Goal: Feedback & Contribution: Contribute content

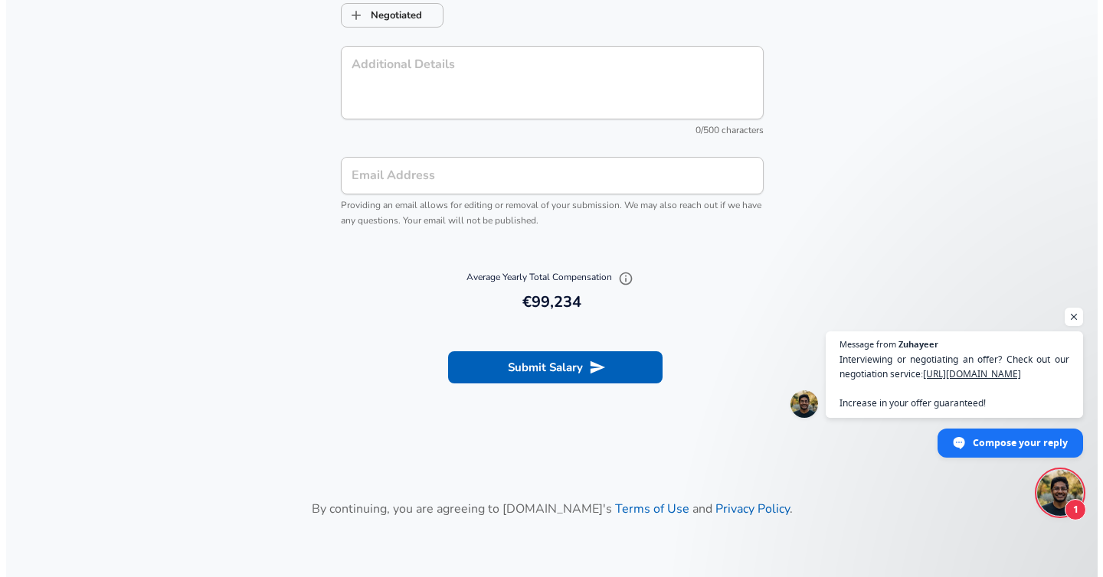
scroll to position [1716, 0]
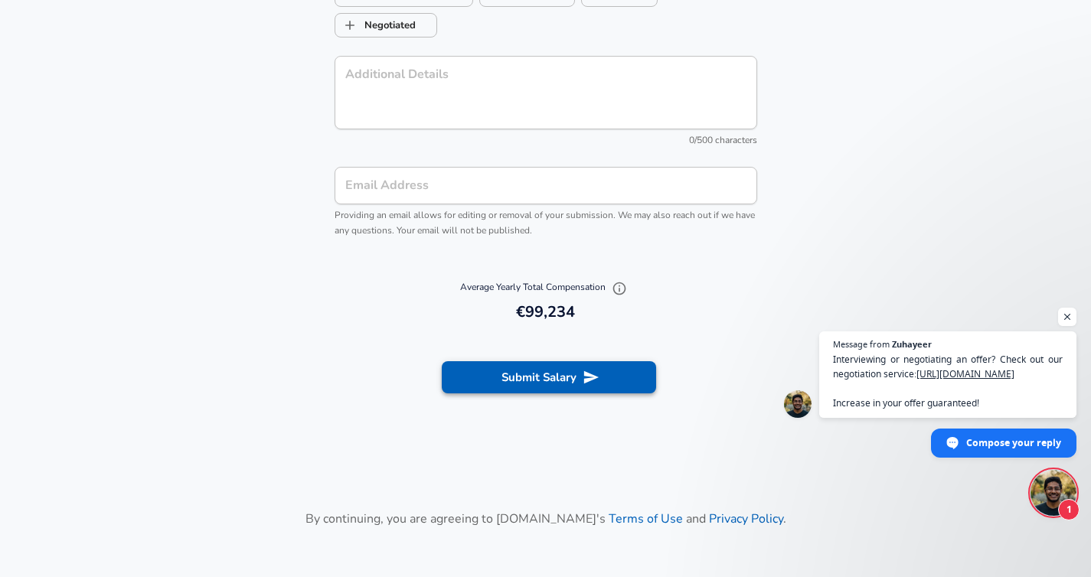
click at [543, 385] on button "Submit Salary" at bounding box center [549, 377] width 214 height 32
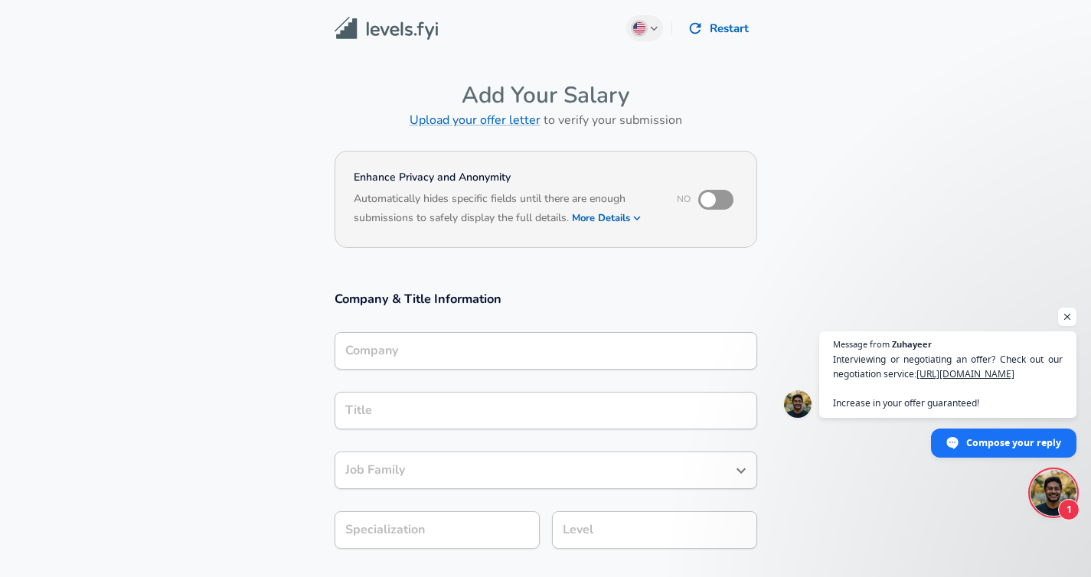
click at [716, 198] on input "checkbox" at bounding box center [708, 199] width 87 height 29
checkbox input "true"
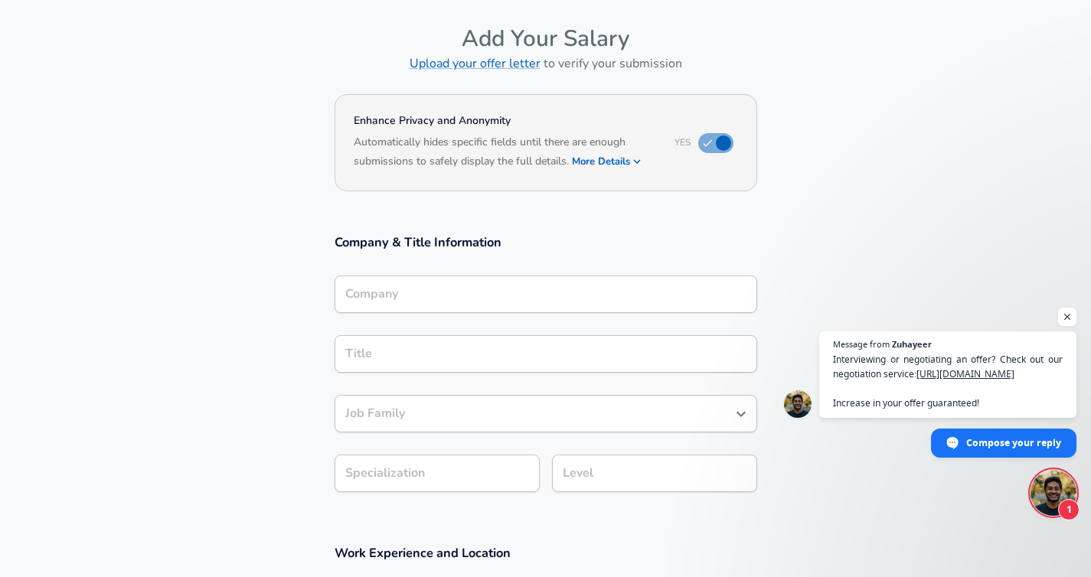
click at [486, 286] on input "Company" at bounding box center [545, 295] width 409 height 24
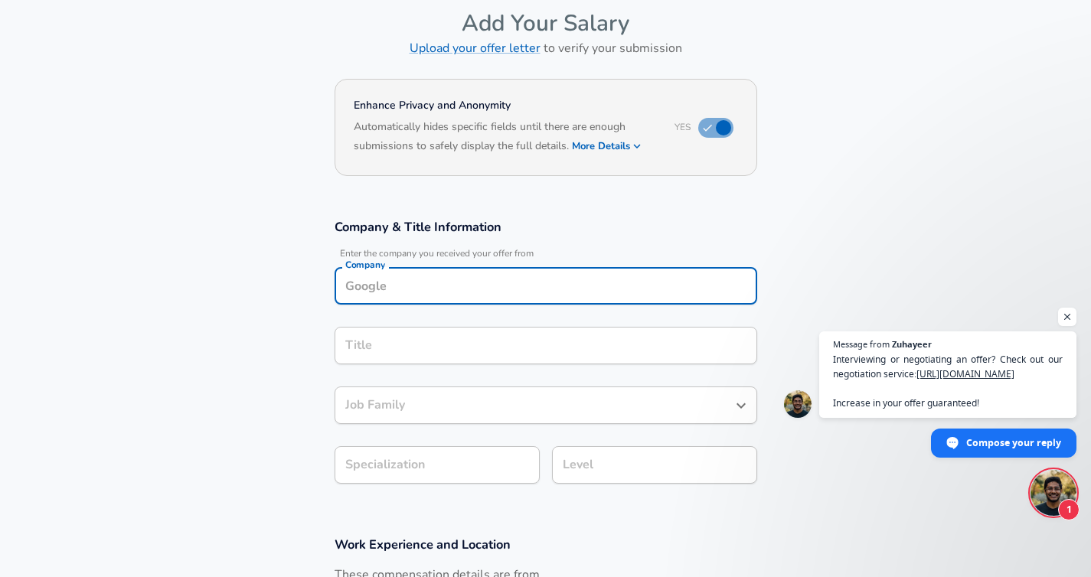
click at [486, 286] on input "Company" at bounding box center [545, 286] width 409 height 24
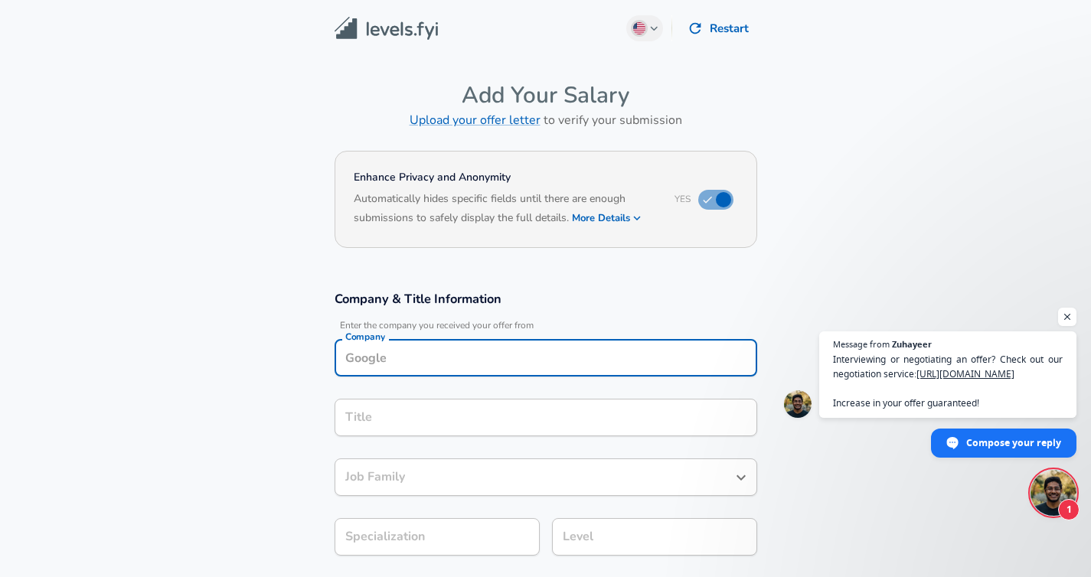
click at [704, 22] on button "Restart" at bounding box center [719, 28] width 76 height 32
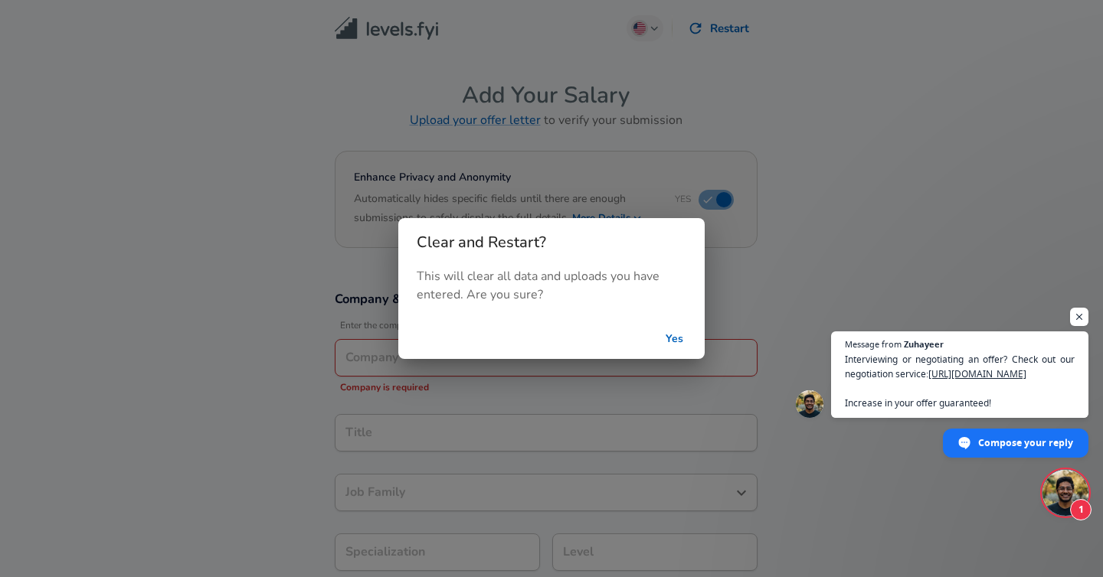
click at [666, 335] on button "Yes" at bounding box center [673, 339] width 49 height 28
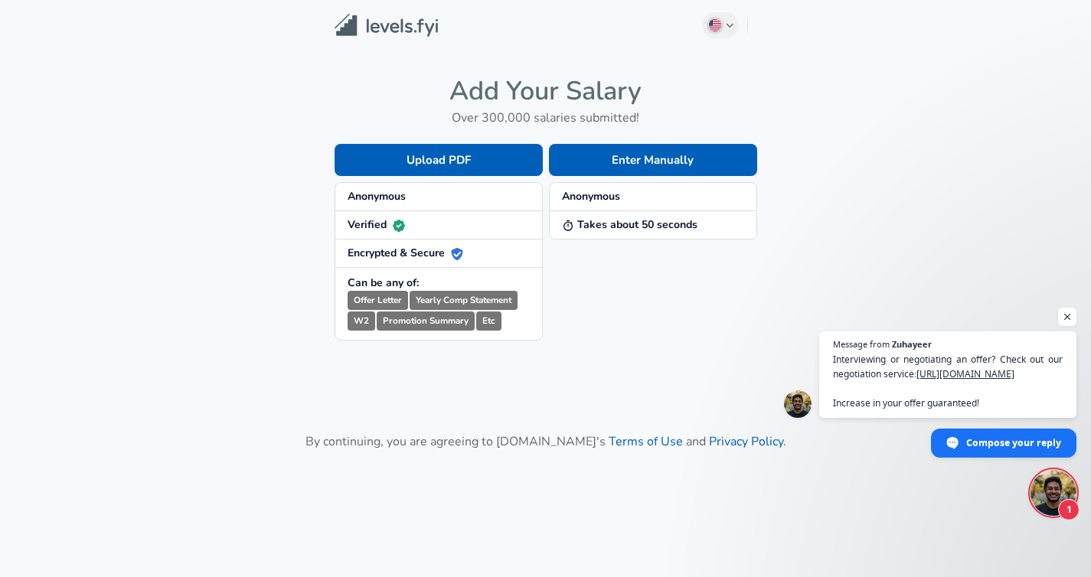
click at [345, 26] on img at bounding box center [386, 26] width 103 height 24
